Goal: Task Accomplishment & Management: Manage account settings

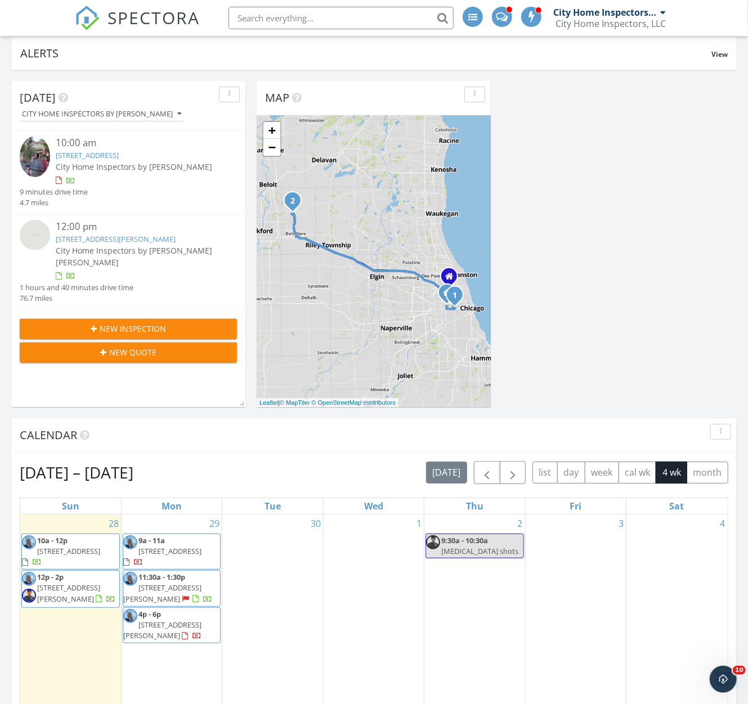
scroll to position [150, 0]
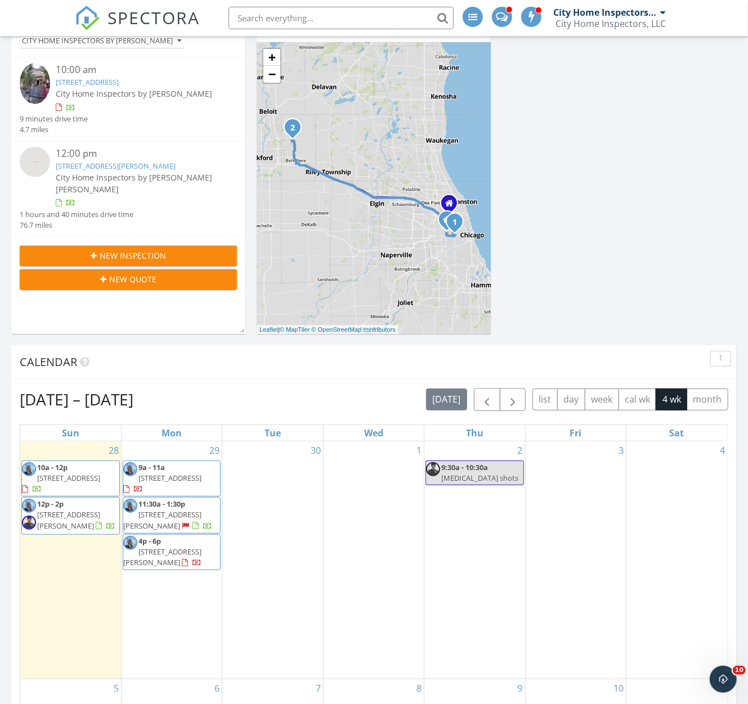
click at [310, 380] on div "Sep 28 – Oct 25, 2025 today list day week cal wk 4 wk month Sun Mon Tue Wed Thu…" at bounding box center [373, 635] width 725 height 511
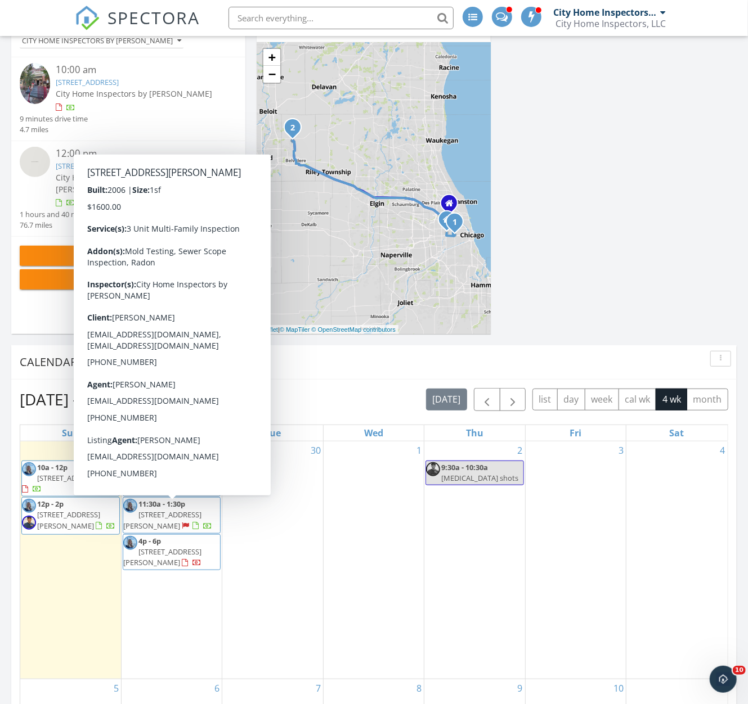
click at [199, 516] on span "4244 S Langley Ave, Chicago 60653" at bounding box center [162, 520] width 78 height 21
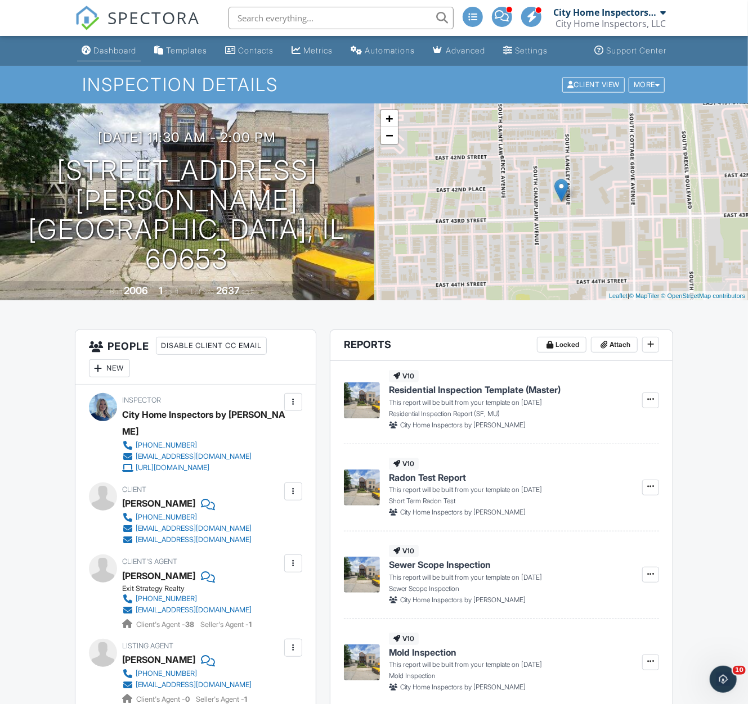
click at [91, 48] on link "Dashboard" at bounding box center [109, 50] width 64 height 21
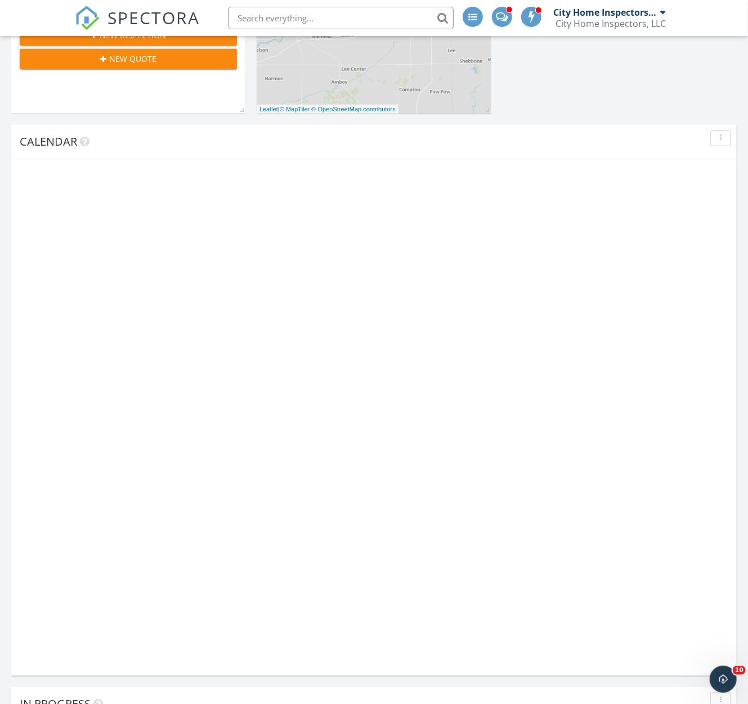
scroll to position [388, 0]
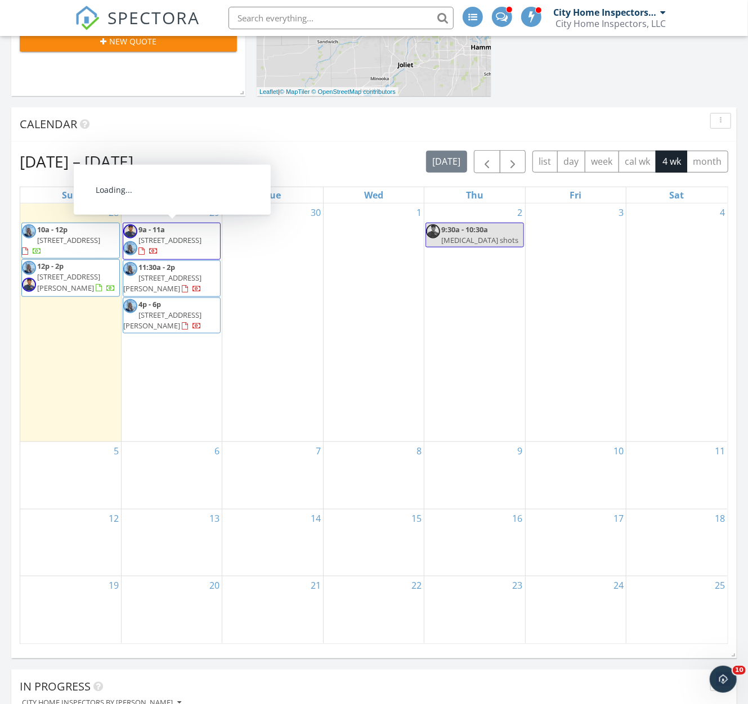
click at [192, 244] on span "140 Armitage Ave, Northlake 60164" at bounding box center [169, 240] width 63 height 10
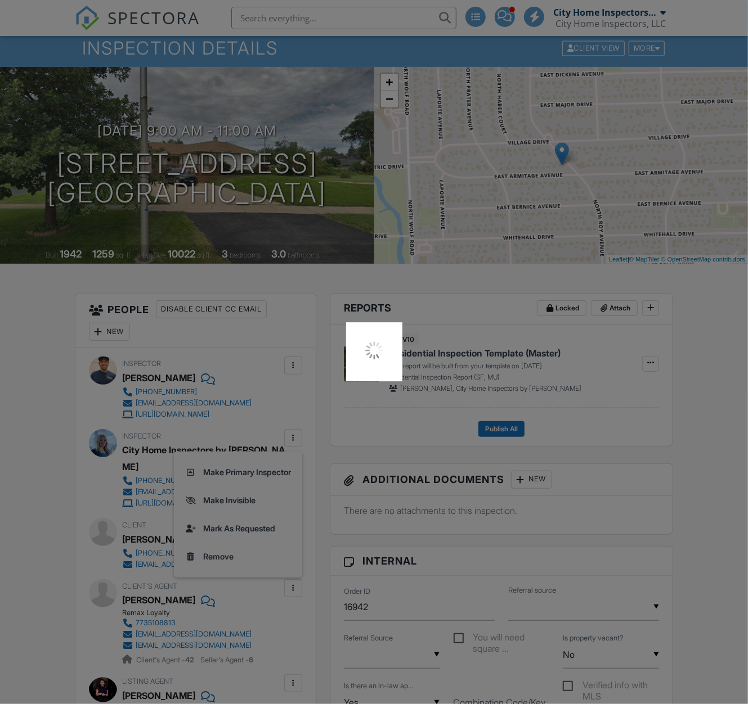
scroll to position [225, 0]
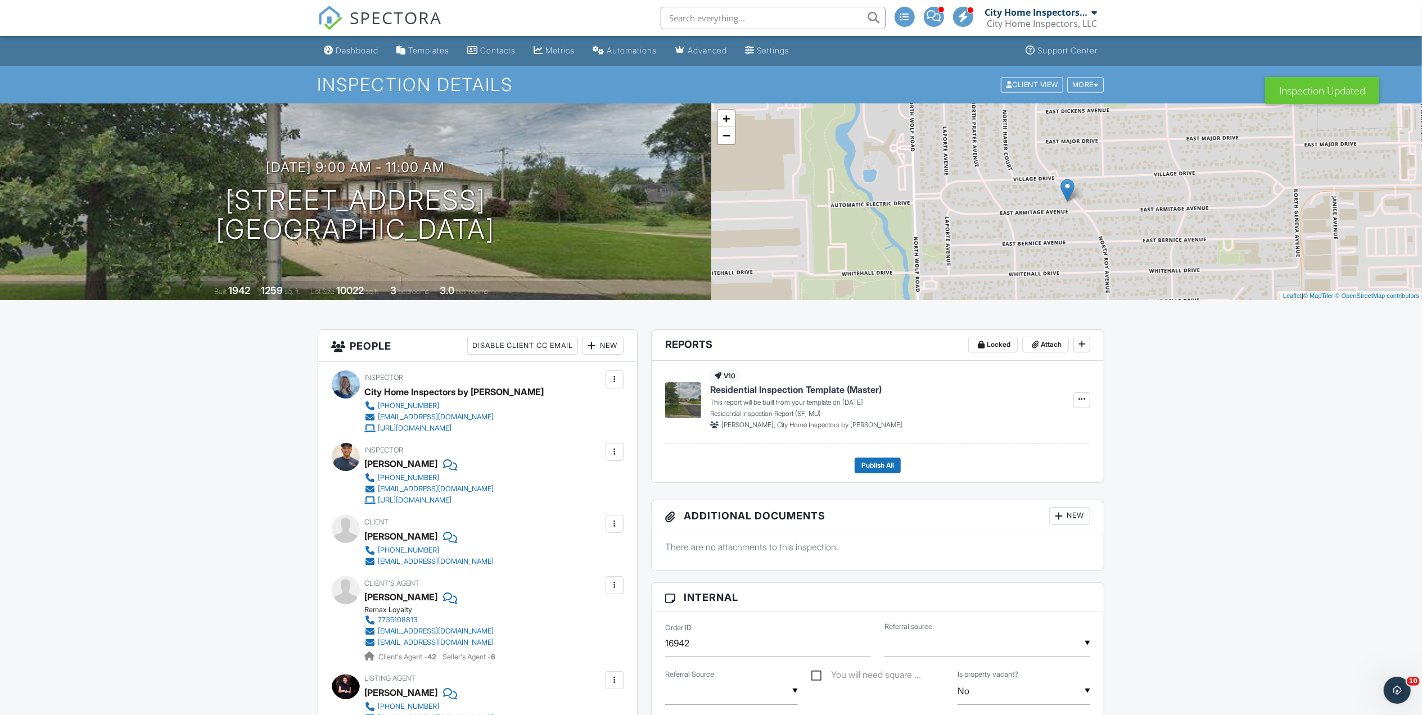
click at [341, 30] on link "SPECTORA" at bounding box center [380, 27] width 125 height 24
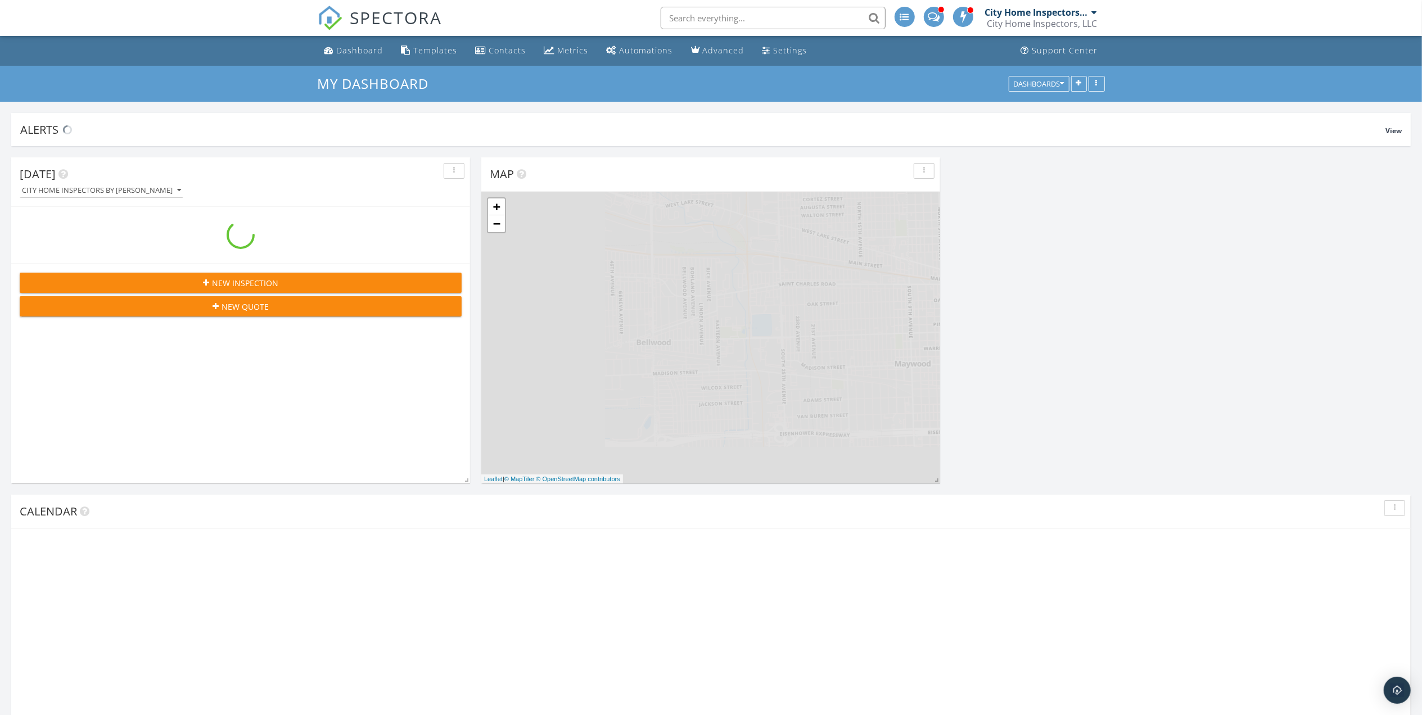
scroll to position [1328, 1446]
